Goal: Navigation & Orientation: Find specific page/section

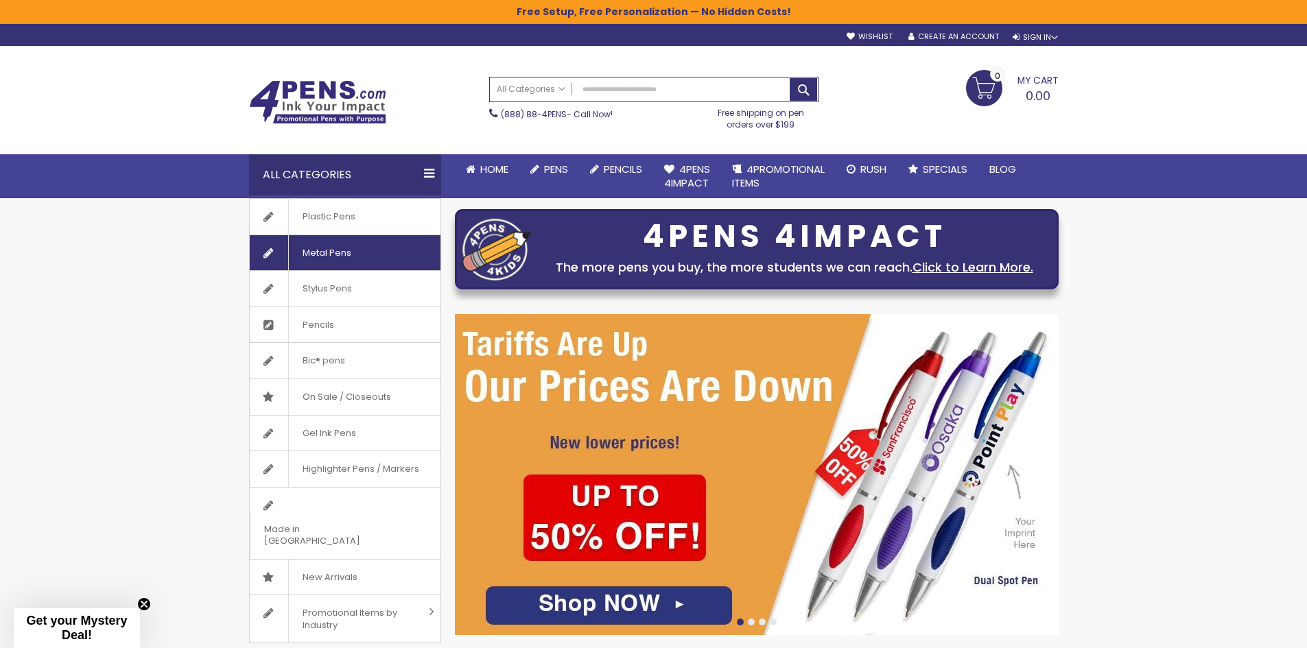
click at [367, 244] on link "Metal Pens" at bounding box center [345, 253] width 191 height 36
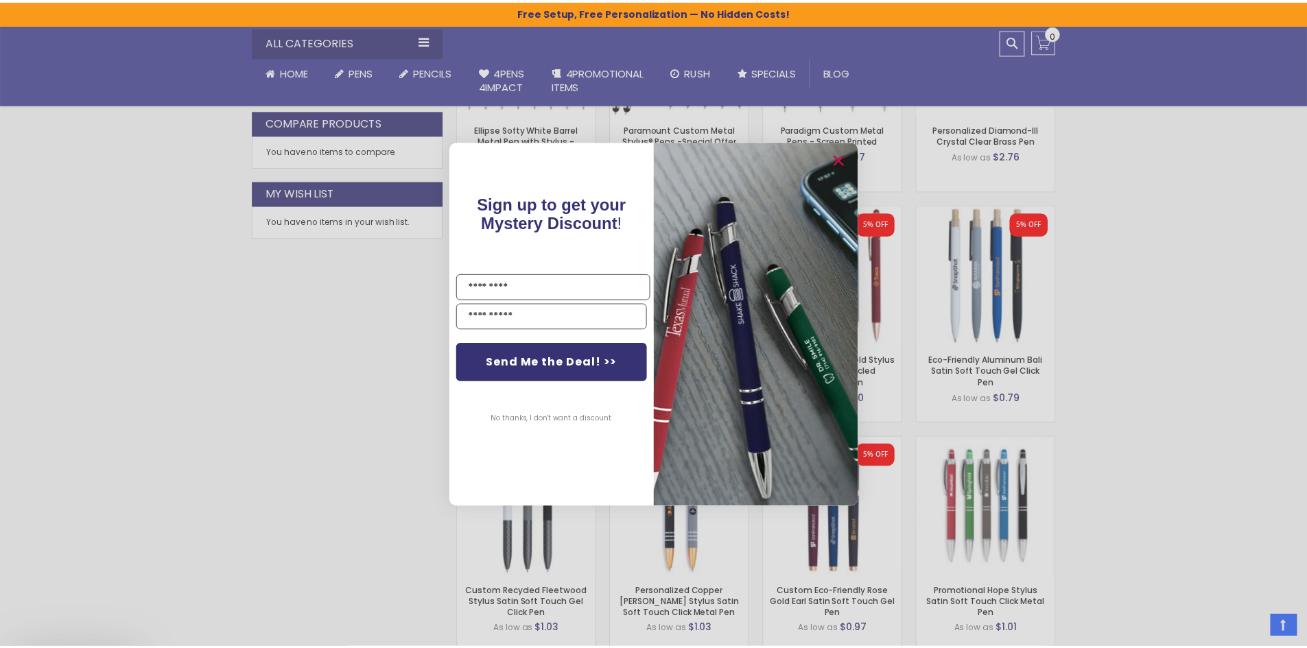
scroll to position [755, 0]
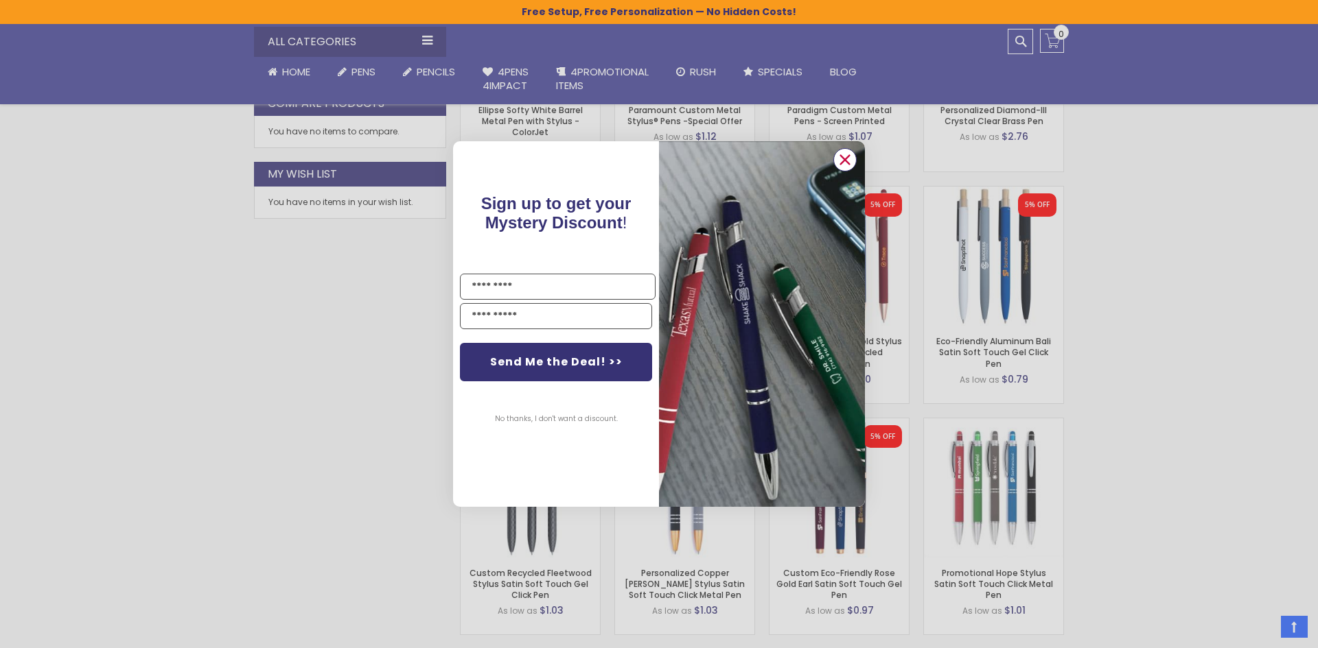
click at [851, 154] on circle "Close dialog" at bounding box center [844, 160] width 21 height 21
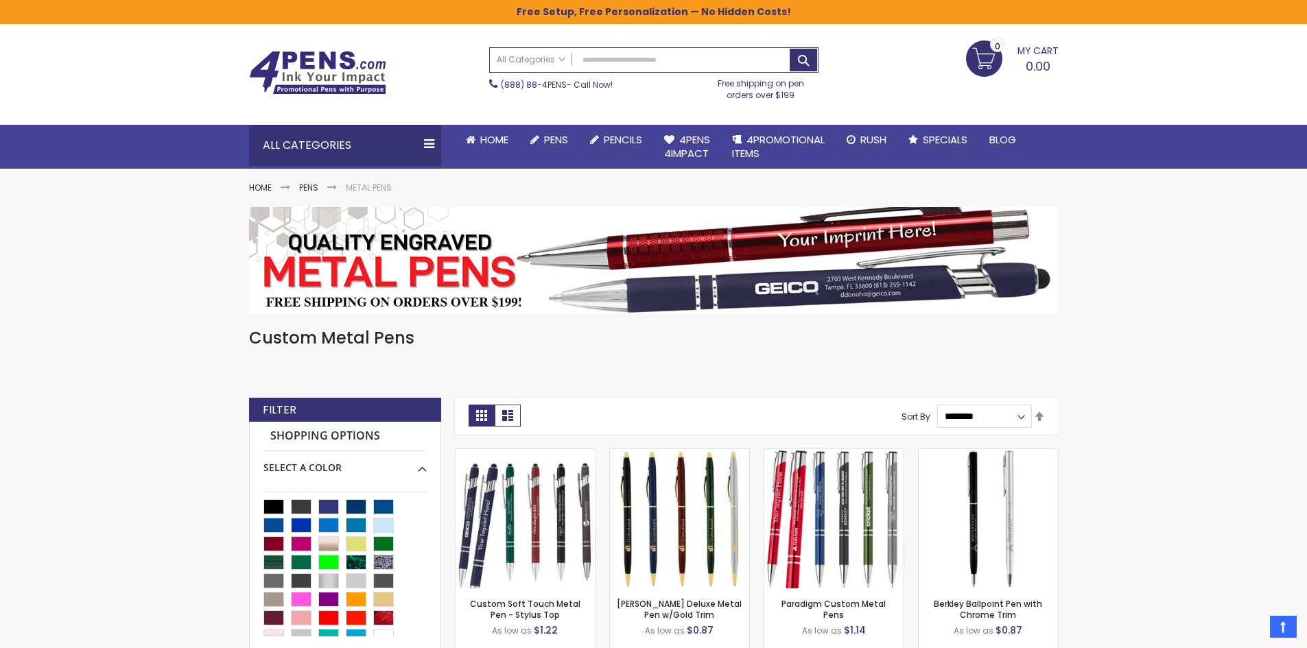
scroll to position [0, 0]
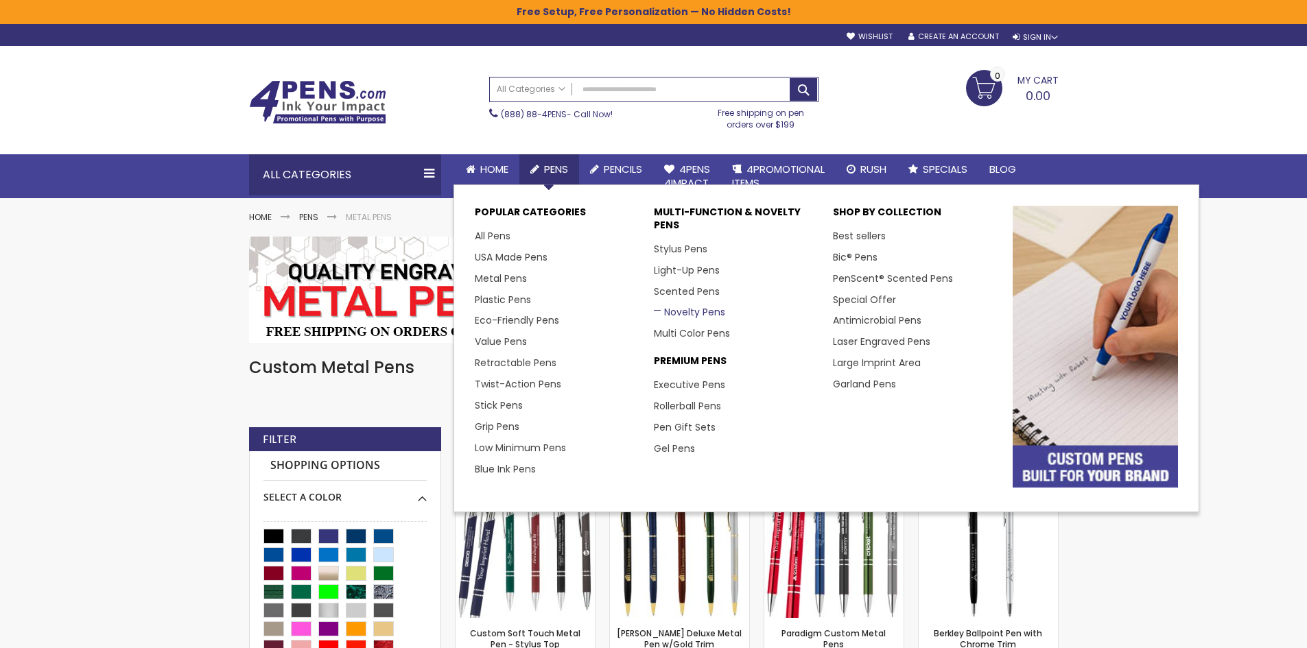
click at [701, 318] on link "Novelty Pens" at bounding box center [689, 312] width 71 height 14
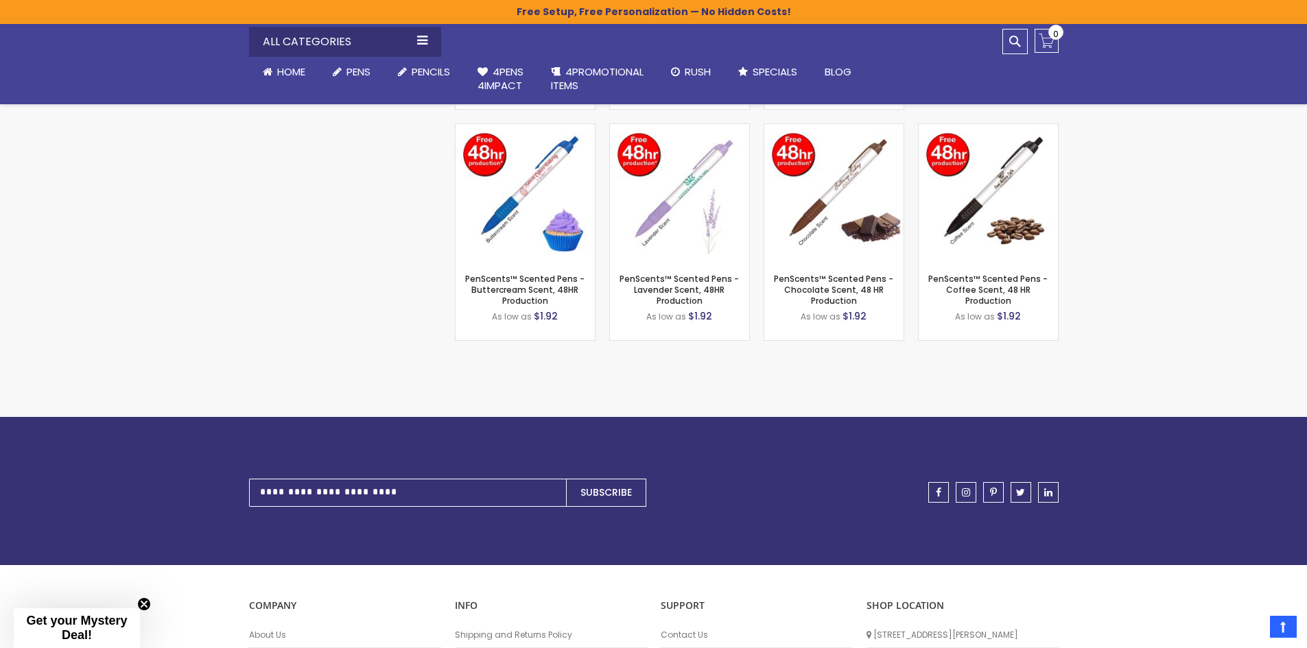
scroll to position [3088, 0]
